Goal: Task Accomplishment & Management: Use online tool/utility

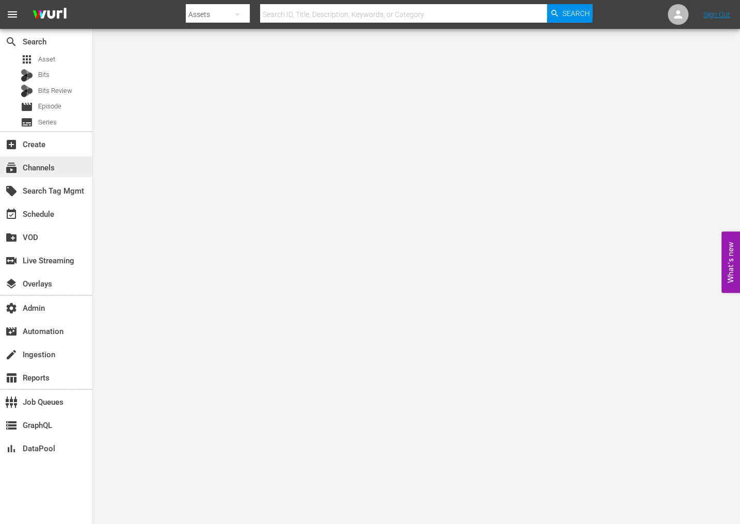
click at [29, 166] on div "subscriptions Channels" at bounding box center [29, 166] width 58 height 9
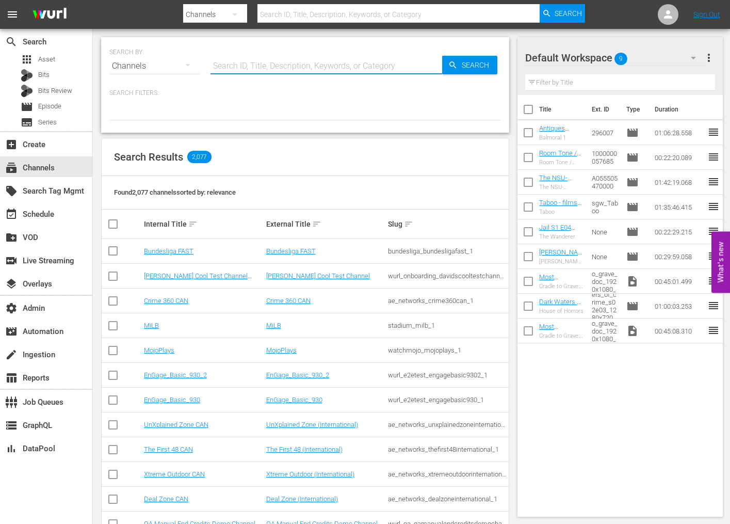
click at [255, 63] on input "text" at bounding box center [327, 66] width 232 height 25
type input "chris"
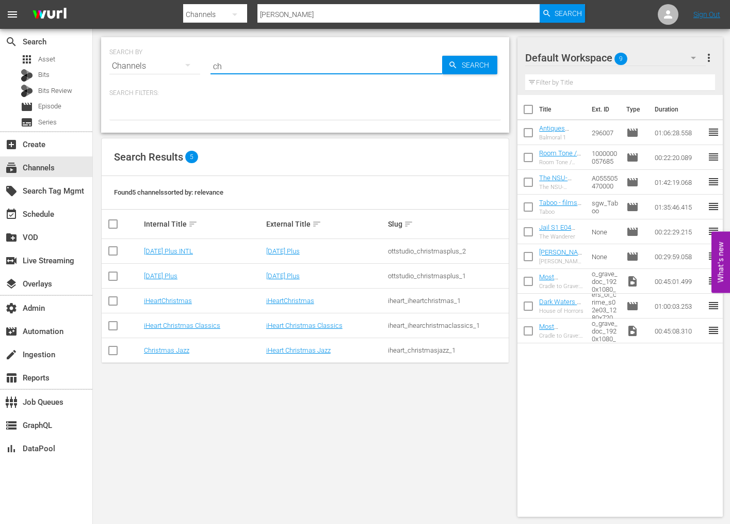
type input "c"
type input "tru"
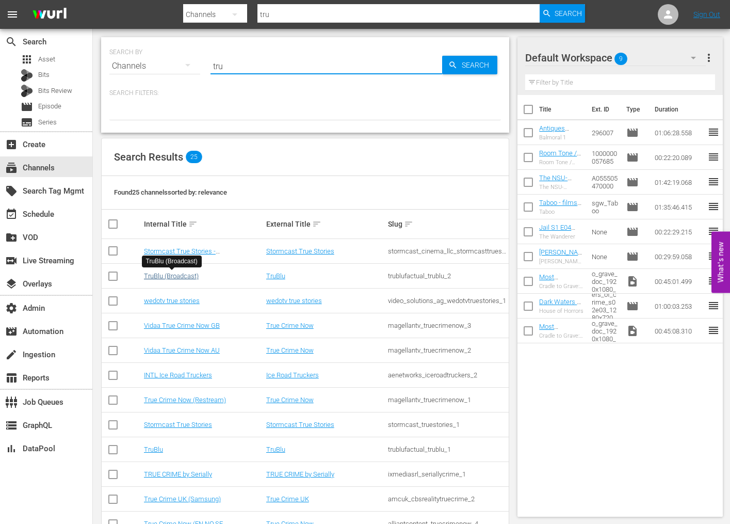
type input "tru"
click at [169, 275] on link "TruBlu (Broadcast)" at bounding box center [171, 276] width 55 height 8
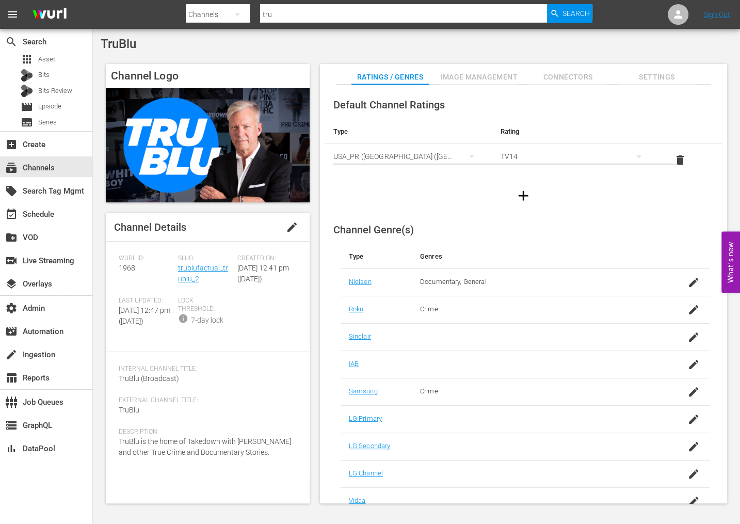
scroll to position [10, 0]
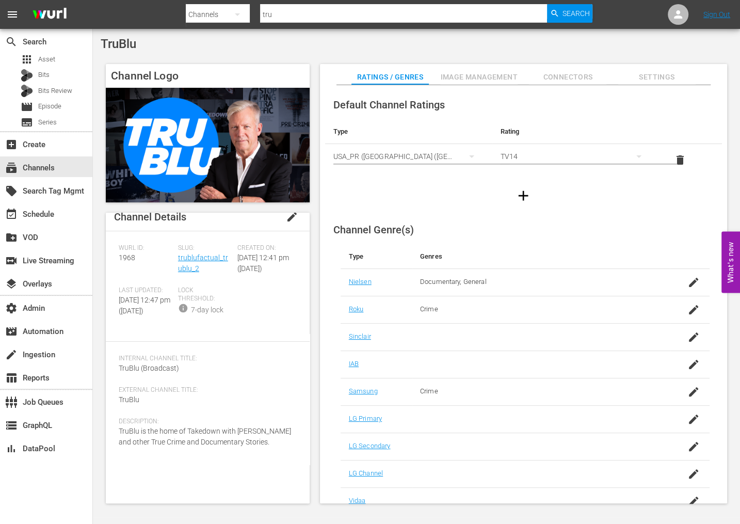
click at [197, 168] on img at bounding box center [208, 145] width 204 height 115
click at [187, 261] on link "trublufactual_trublu_2" at bounding box center [203, 262] width 50 height 19
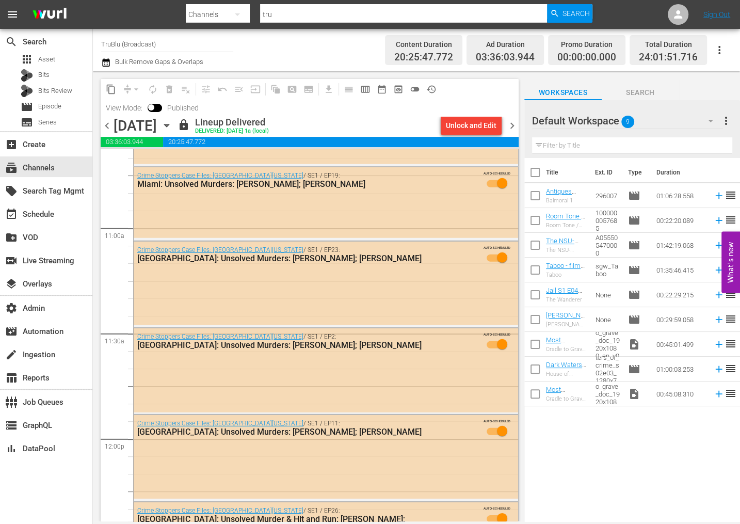
scroll to position [2243, 0]
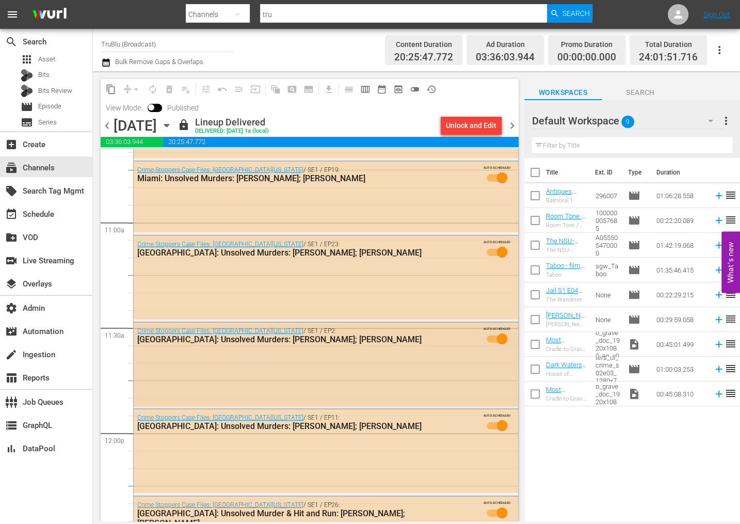
click at [215, 362] on div "Crime Stoppers Case Files: Southern California / SE1 / EP2: Los Angeles: Unsolv…" at bounding box center [326, 365] width 385 height 84
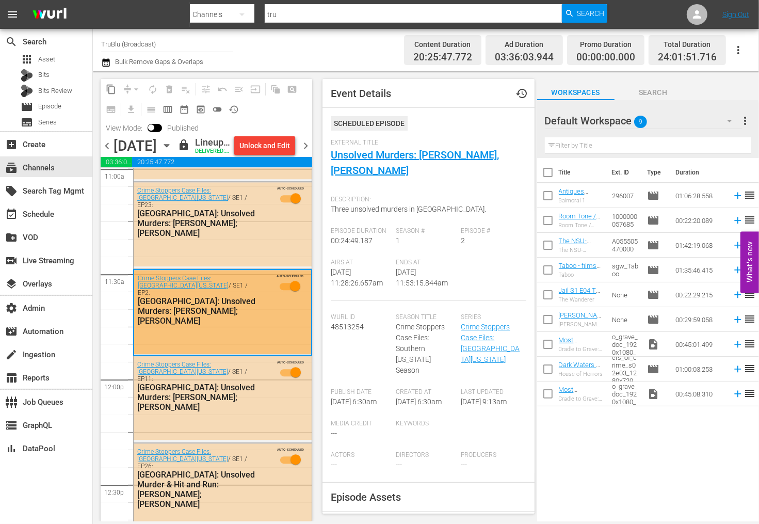
scroll to position [2315, 0]
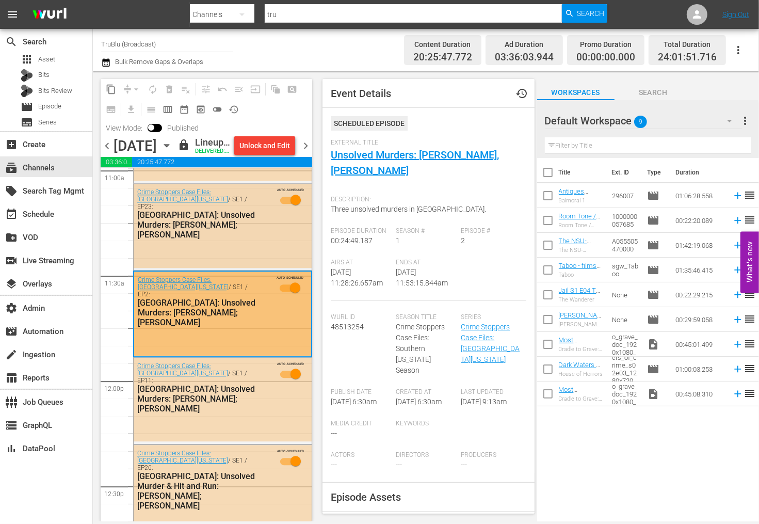
click at [251, 264] on div "Crime Stoppers Case Files: Southern California / SE1 / EP23: Los Angeles: Unsol…" at bounding box center [223, 226] width 178 height 84
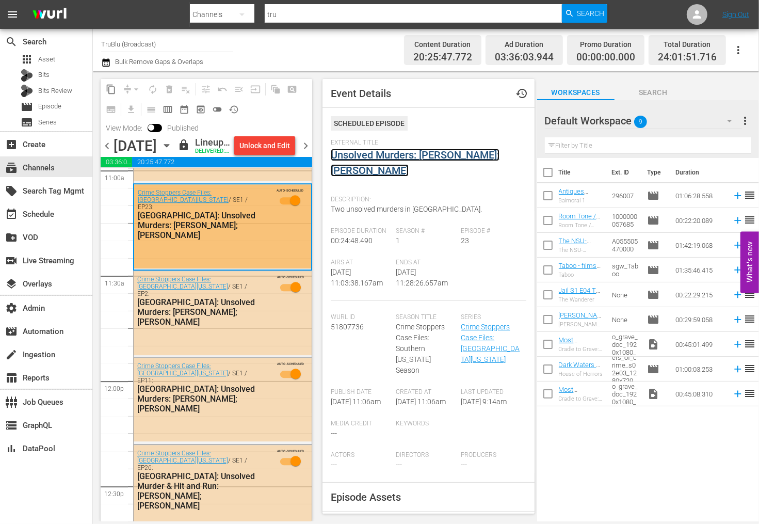
click at [361, 156] on link "Unsolved Murders: Willie Pigram; Herbert Pryor" at bounding box center [415, 163] width 169 height 28
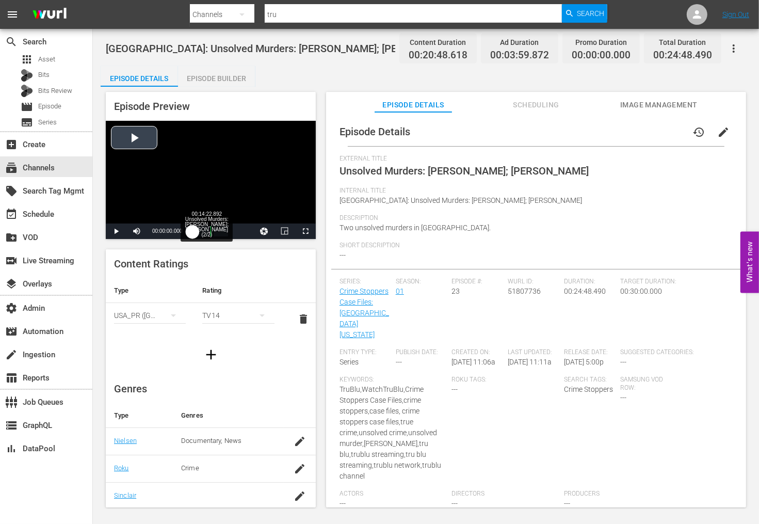
click at [213, 234] on div "Loaded : 4.88% 00:14:22.892 Unsolved Murders: Willie Pigram; Herbert Pryor (2/2…" at bounding box center [211, 231] width 36 height 10
click at [224, 231] on div "00:21:55.911 Unsolved Murders: Willie Pigram; Herbert Pryor (2/2)" at bounding box center [224, 231] width 1 height 10
click at [210, 234] on div "Loaded : 92.34% 00:11:51.886 Unsolved Murders: Willie Pigram; Herbert Pryor (1/…" at bounding box center [211, 231] width 36 height 10
click at [212, 77] on div "Episode Builder" at bounding box center [216, 78] width 77 height 25
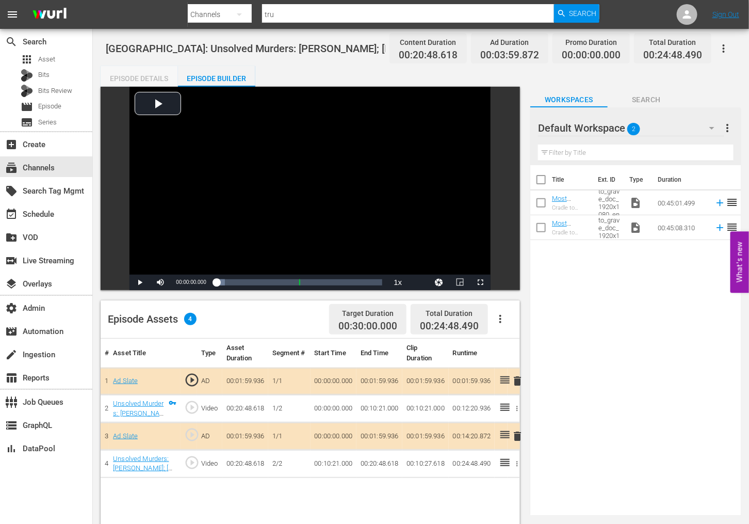
click at [142, 71] on div "Episode Details" at bounding box center [139, 78] width 77 height 25
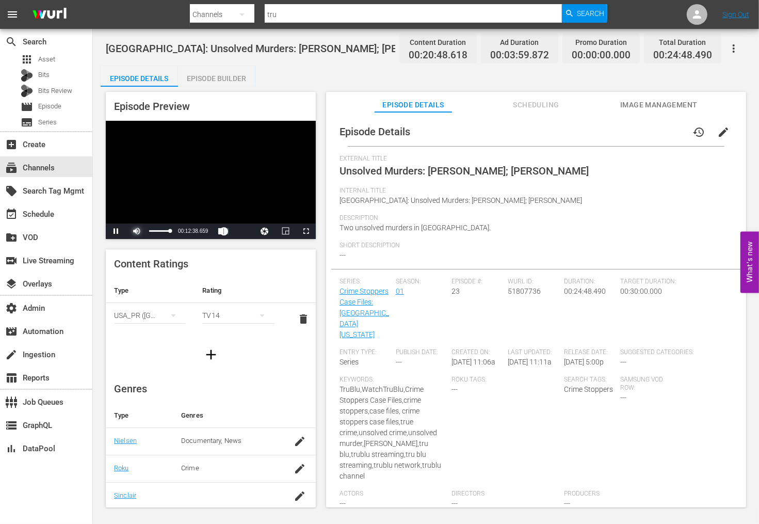
click at [137, 231] on span "Video Player" at bounding box center [137, 231] width 0 height 0
click at [154, 232] on div "24%" at bounding box center [159, 231] width 21 height 2
click at [286, 246] on div "Episode Preview Video Player is loading. Play Video Pause Mute 34% Current Time…" at bounding box center [211, 299] width 210 height 415
click at [408, 223] on span "Two unsolved murders in [GEOGRAPHIC_DATA]." at bounding box center [415, 227] width 151 height 8
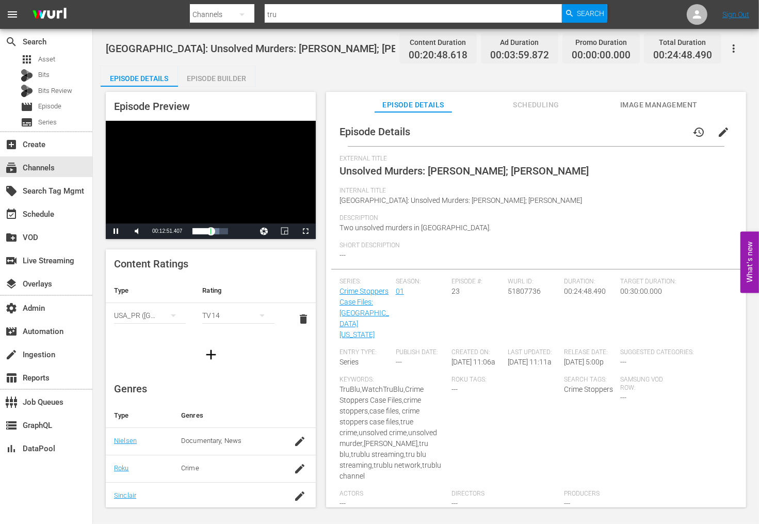
click at [445, 230] on span "Two unsolved murders in [GEOGRAPHIC_DATA]." at bounding box center [415, 227] width 151 height 8
click at [435, 184] on div "External Title Unsolved Murders: Willie Pigram; Herbert Pryor" at bounding box center [536, 171] width 393 height 32
click at [285, 231] on span "Video Player" at bounding box center [285, 231] width 0 height 0
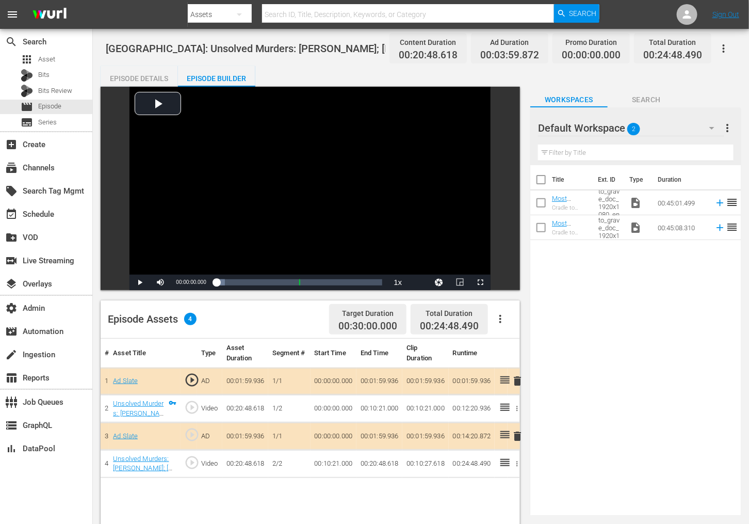
click at [153, 77] on div "Episode Details" at bounding box center [139, 78] width 77 height 25
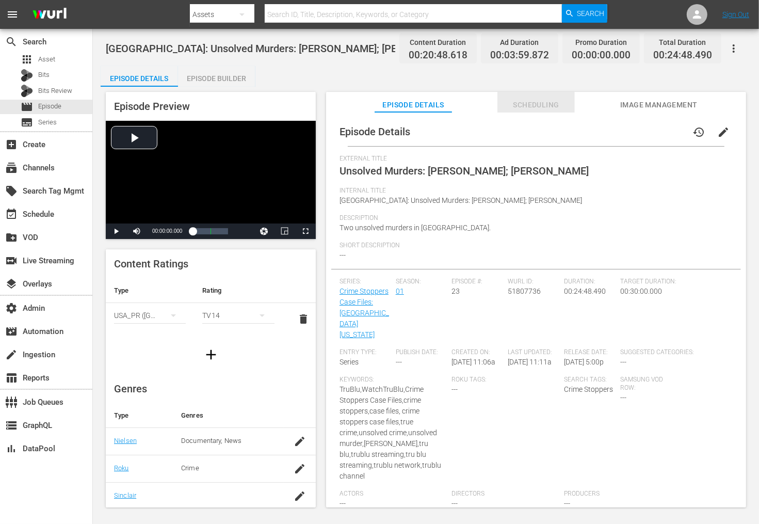
click at [539, 103] on span "Scheduling" at bounding box center [536, 105] width 77 height 13
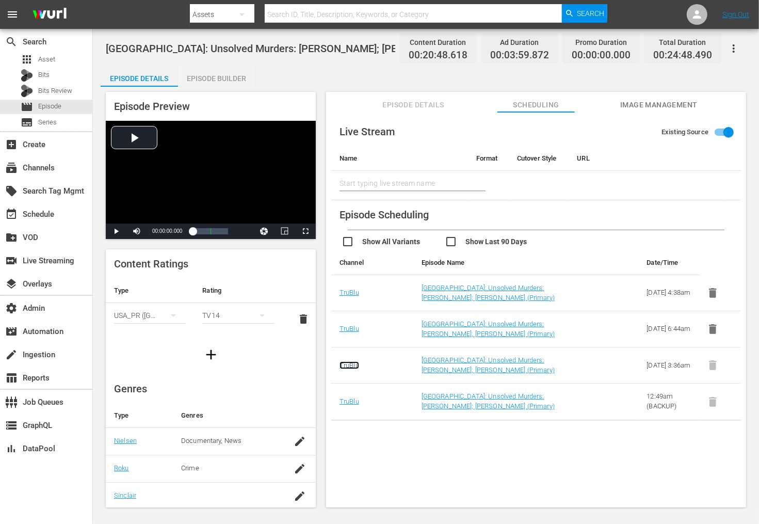
click at [348, 365] on link "TruBlu" at bounding box center [350, 365] width 20 height 8
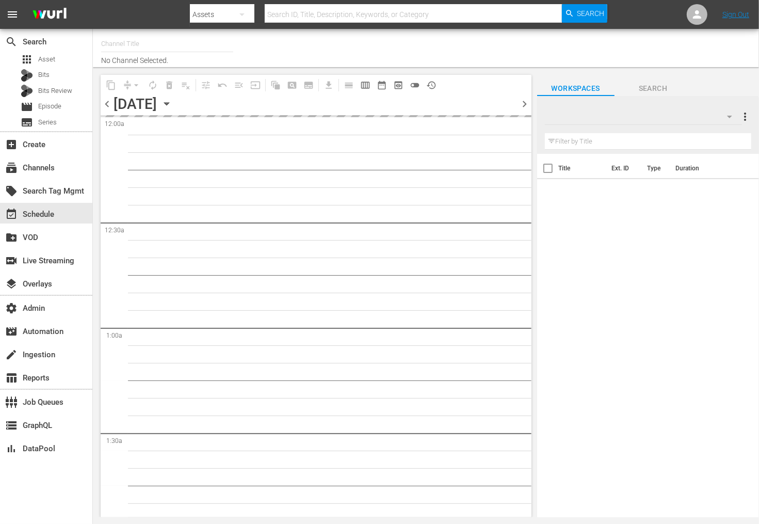
type input "TruBlu (Broadcast) (1968)"
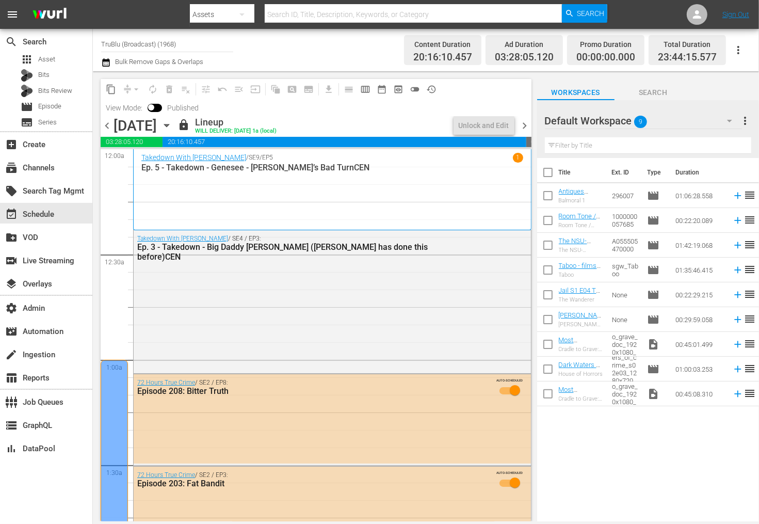
click at [172, 127] on icon "button" at bounding box center [166, 125] width 11 height 11
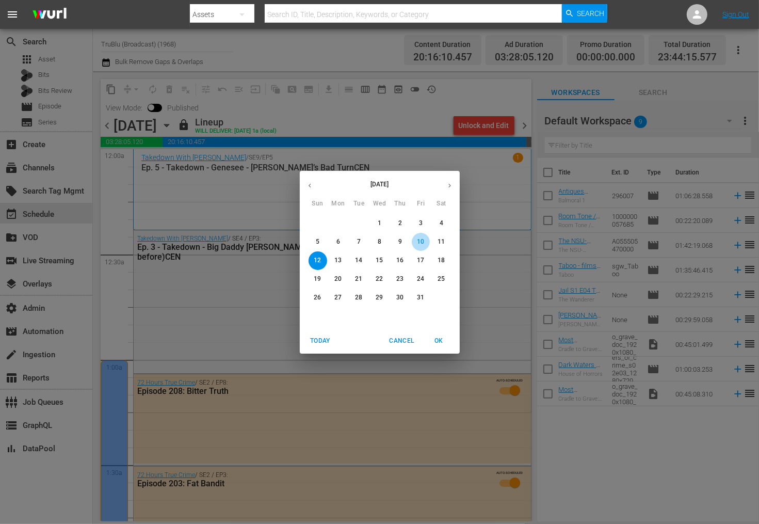
click at [420, 240] on p "10" at bounding box center [420, 241] width 7 height 9
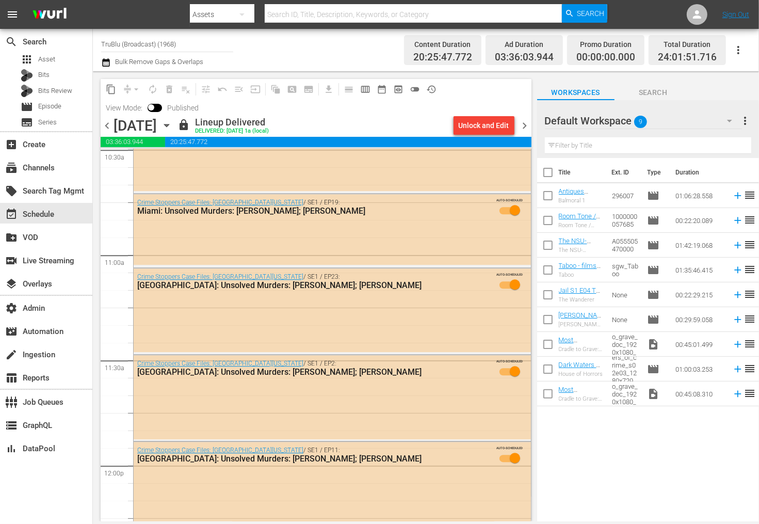
scroll to position [2217, 0]
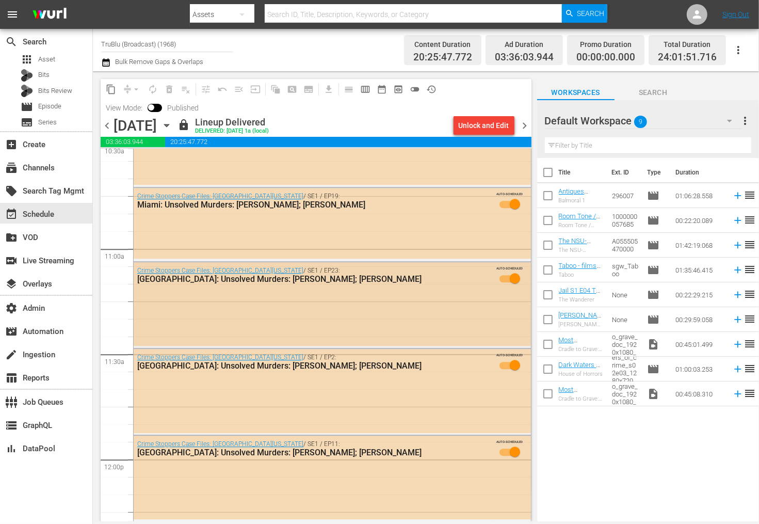
click at [309, 311] on div "Crime Stoppers Case Files: Southern California / SE1 / EP23: Los Angeles: Unsol…" at bounding box center [332, 304] width 397 height 84
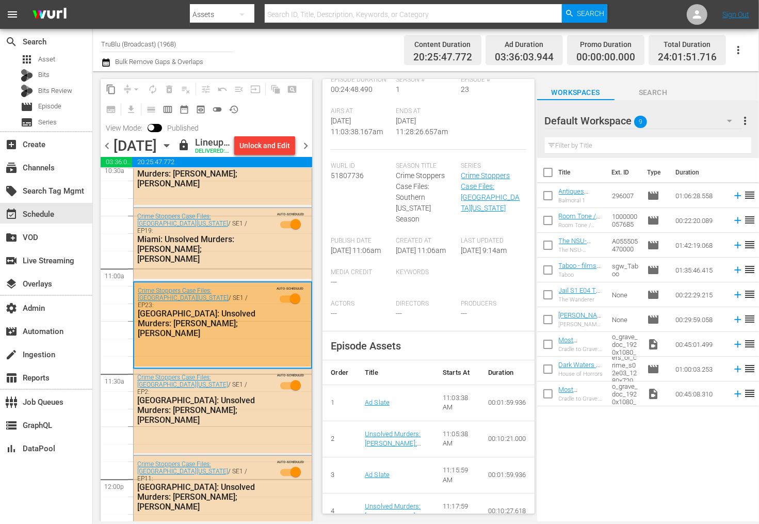
scroll to position [166, 0]
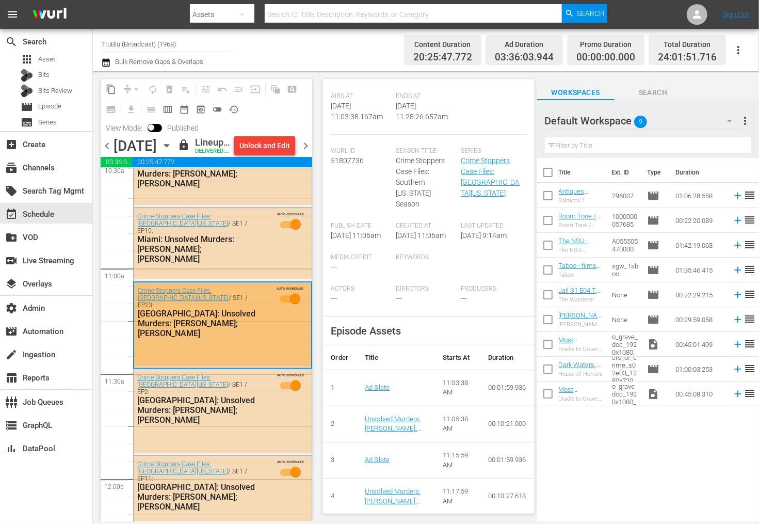
click at [321, 312] on span "Event Details history Scheduled Episode External Title Unsolved Murders: Willie…" at bounding box center [426, 296] width 222 height 450
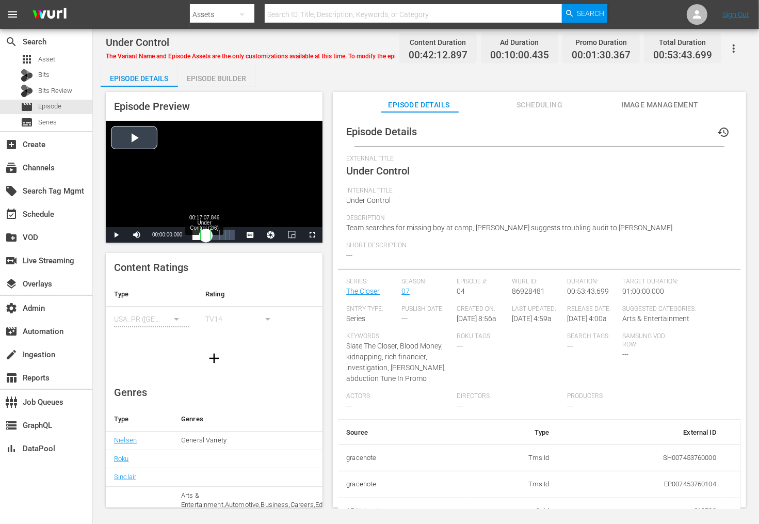
click at [204, 234] on div "Loaded : 0.23% 00:17:07.846 Under Control (2/6) 00:00:00.000 [GEOGRAPHIC_DATA] …" at bounding box center [214, 235] width 42 height 10
click at [116, 235] on span "Video Player" at bounding box center [116, 235] width 0 height 0
click at [217, 234] on div "00:37:22.573 Under Control (4/6)" at bounding box center [217, 235] width 1 height 10
click at [116, 235] on span "Video Player" at bounding box center [116, 235] width 0 height 0
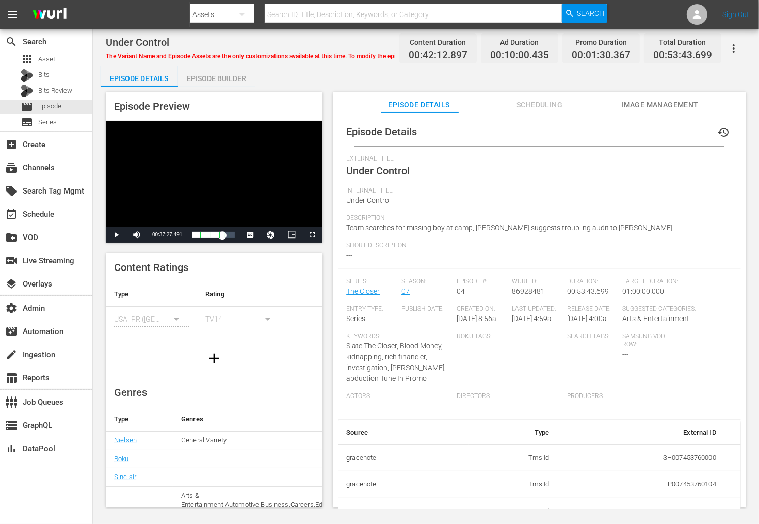
click at [732, 45] on icon "button" at bounding box center [734, 48] width 12 height 12
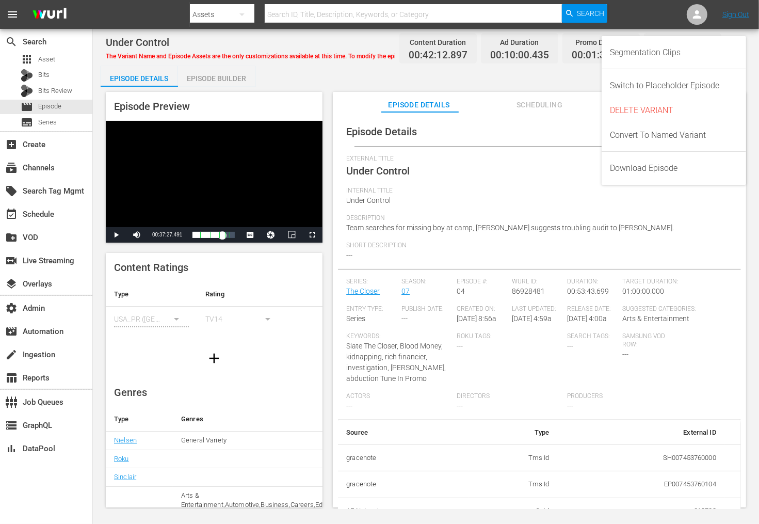
click at [419, 162] on span "External Title" at bounding box center [536, 159] width 381 height 8
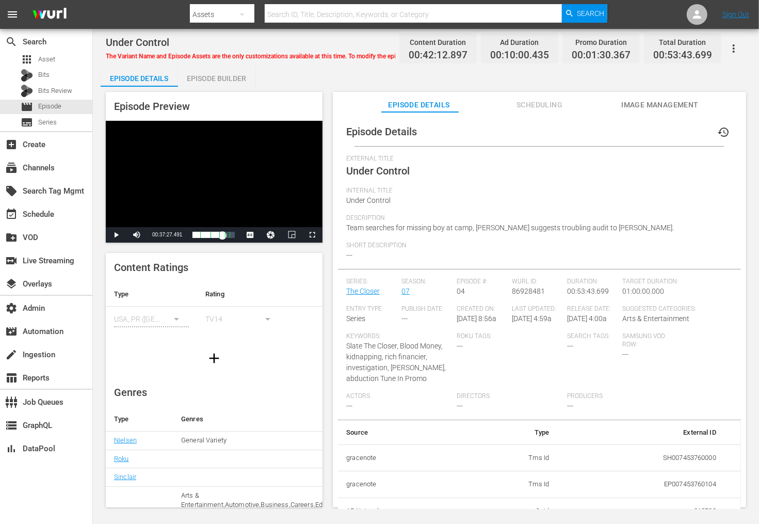
click at [534, 107] on span "Scheduling" at bounding box center [539, 105] width 77 height 13
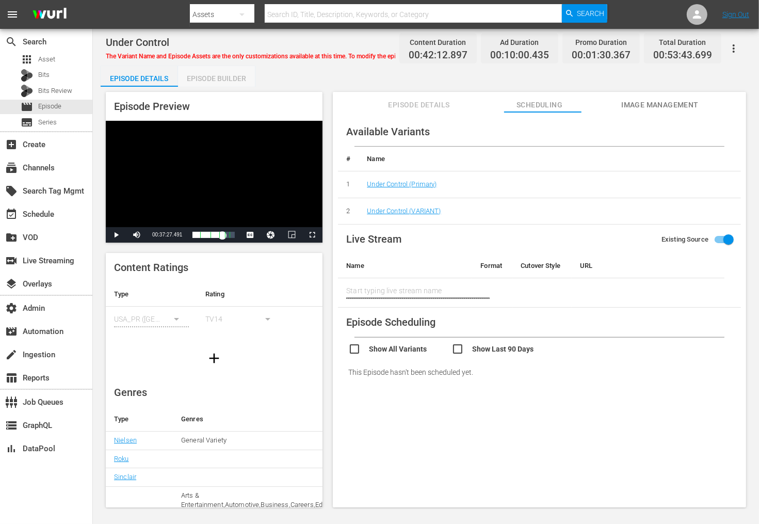
click at [204, 78] on div "Episode Builder" at bounding box center [216, 78] width 77 height 25
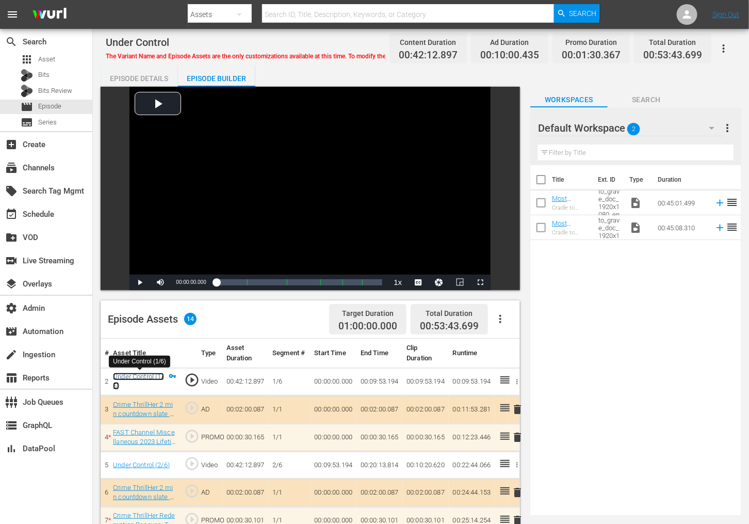
click at [129, 376] on link "Under Control (1/6)" at bounding box center [138, 382] width 51 height 18
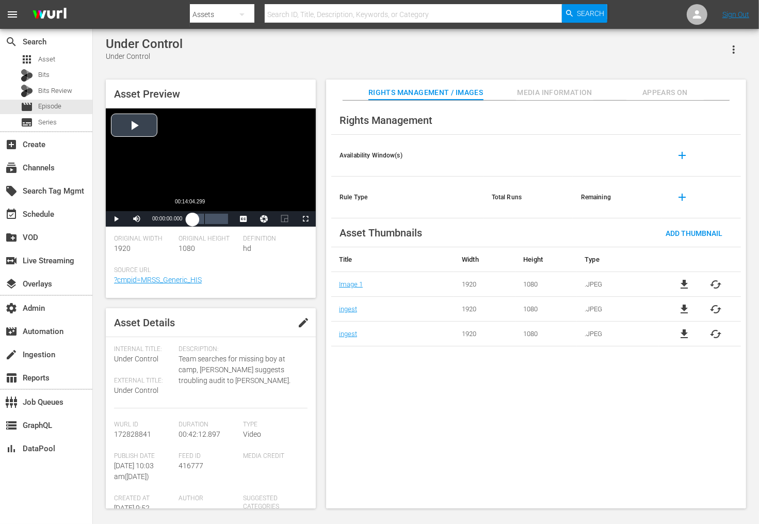
click at [206, 219] on div "Loaded : 0.00% 00:14:04.299 00:00:00.000" at bounding box center [211, 219] width 36 height 10
click at [251, 264] on div "Definition hd" at bounding box center [275, 250] width 65 height 31
click at [116, 219] on span "Video Player" at bounding box center [116, 219] width 0 height 0
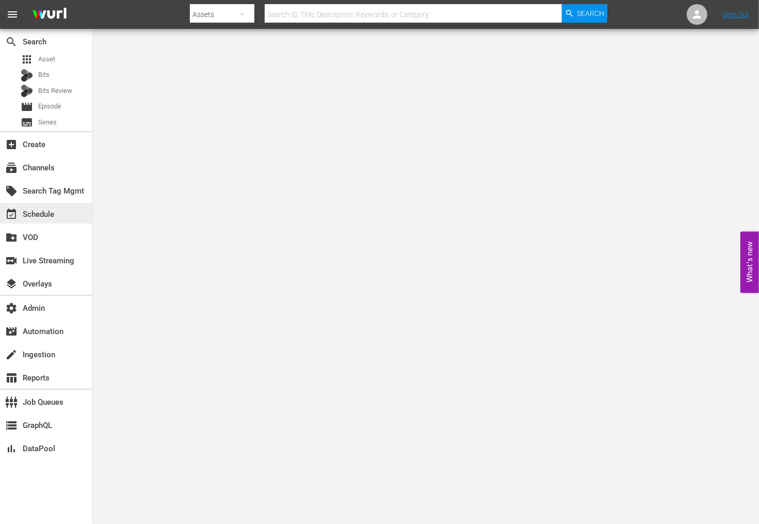
click at [45, 216] on div "event_available Schedule" at bounding box center [29, 212] width 58 height 9
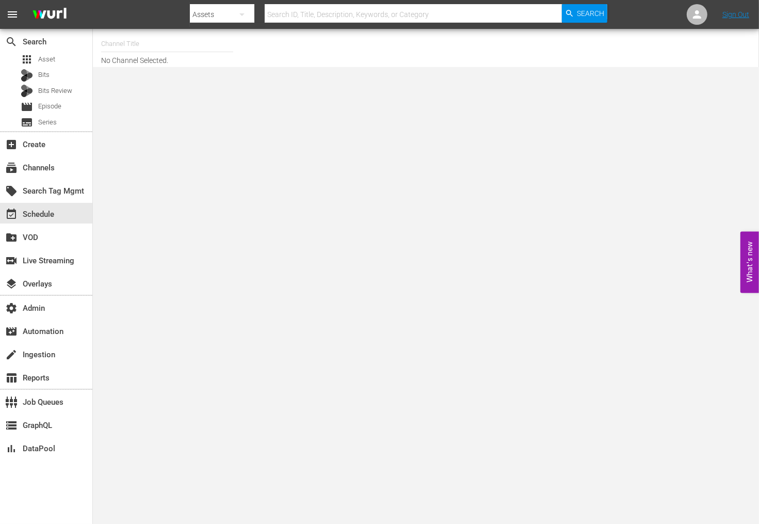
click at [120, 41] on input "text" at bounding box center [167, 43] width 132 height 25
click at [63, 56] on div "apps Asset" at bounding box center [46, 59] width 92 height 14
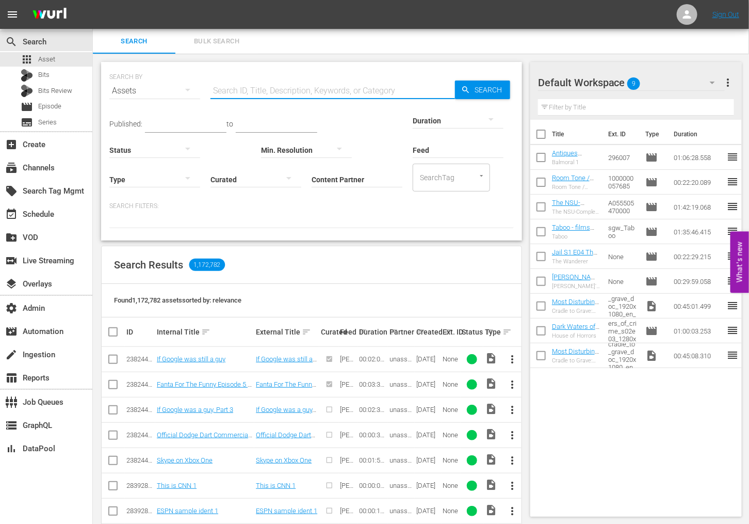
click at [269, 98] on div "Search ID, Title, Description, Keywords, or Category" at bounding box center [333, 90] width 245 height 25
paste input "Uncensored_218_Paula_Patton_WURL"
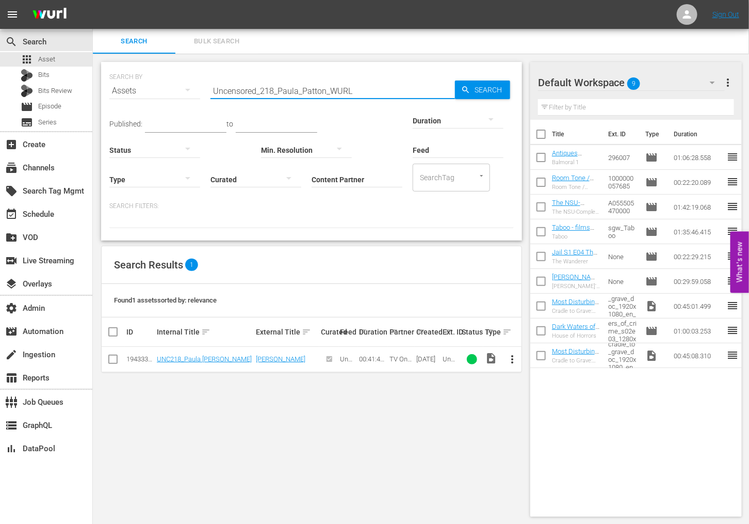
click at [241, 86] on input "Uncensored_218_Paula_Patton_WURL" at bounding box center [333, 90] width 245 height 25
paste input "The_RS_Show_222"
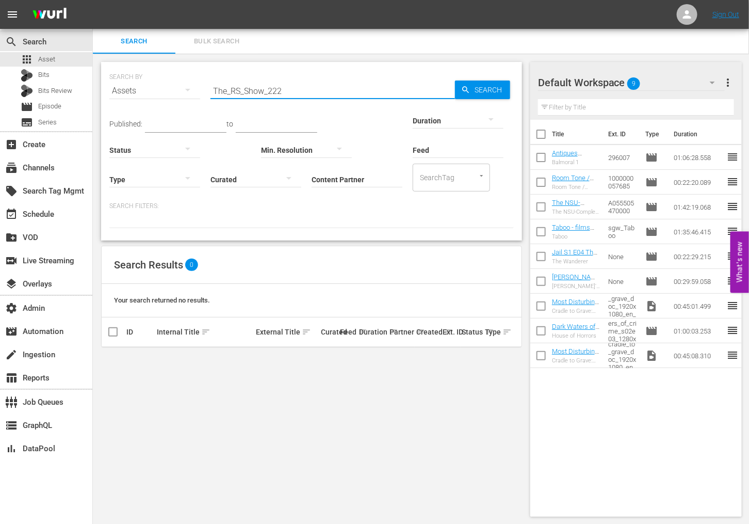
type input "The_RS_Show_222"
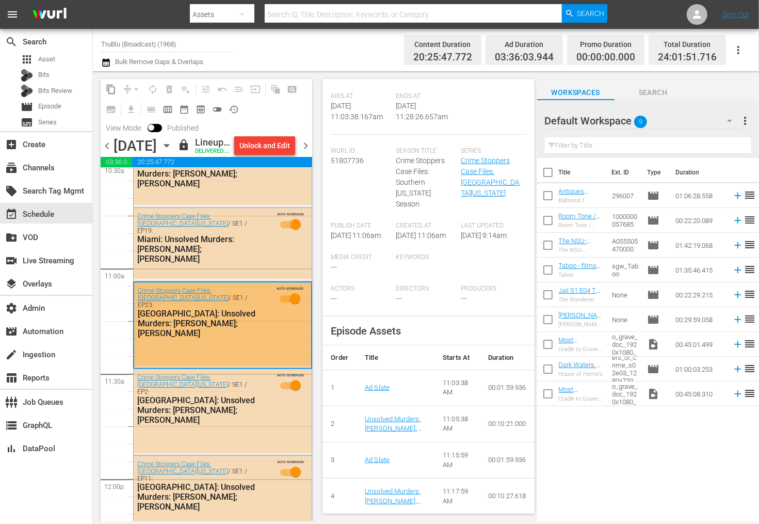
scroll to position [166, 0]
click at [650, 453] on div "Title Ext. ID Type Duration Antiques Roadshow UK - Balmoral 1 (S38E14) Balmoral…" at bounding box center [648, 340] width 222 height 365
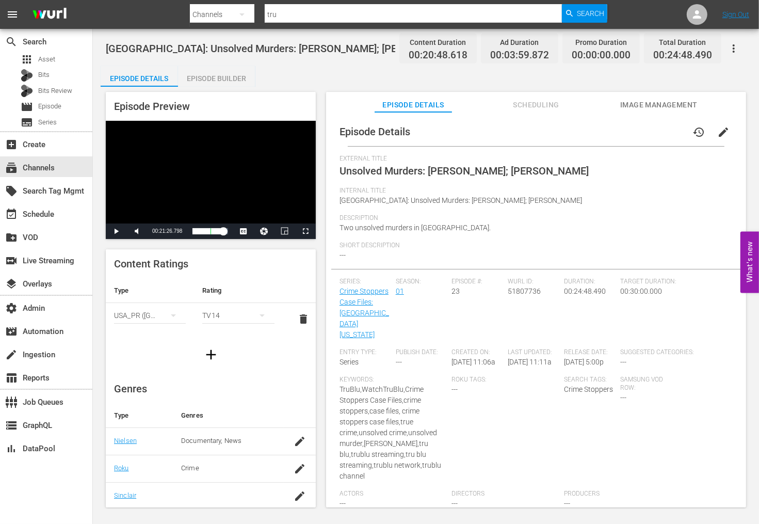
click at [531, 130] on div "Episode Details history edit" at bounding box center [536, 131] width 410 height 29
